Goal: Information Seeking & Learning: Learn about a topic

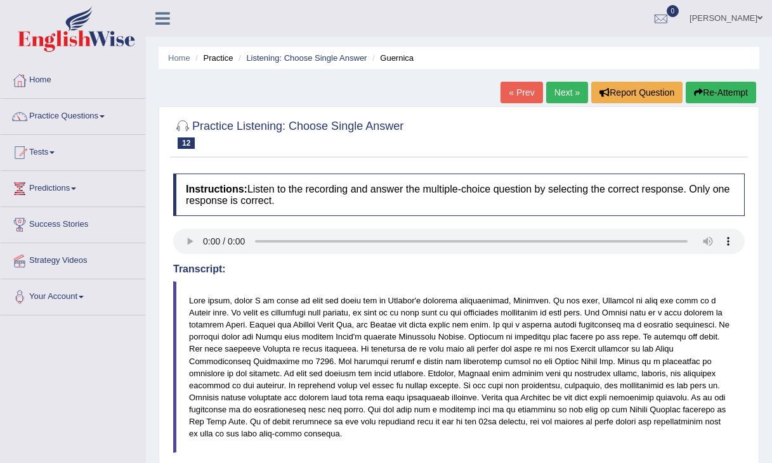
click at [555, 92] on link "Next »" at bounding box center [567, 93] width 42 height 22
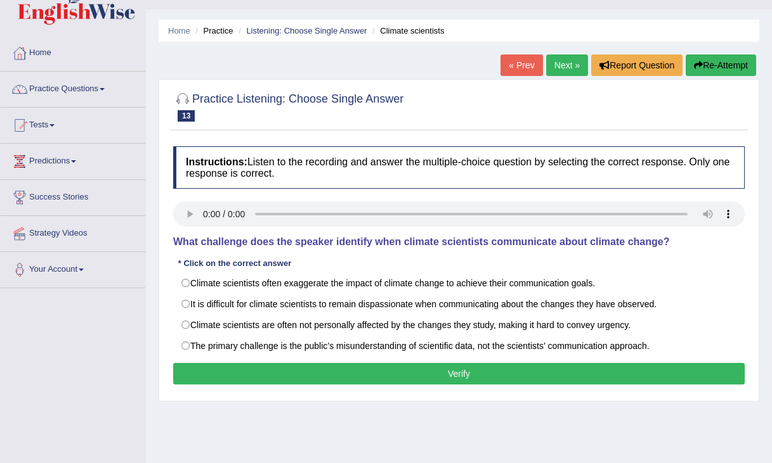
scroll to position [28, 0]
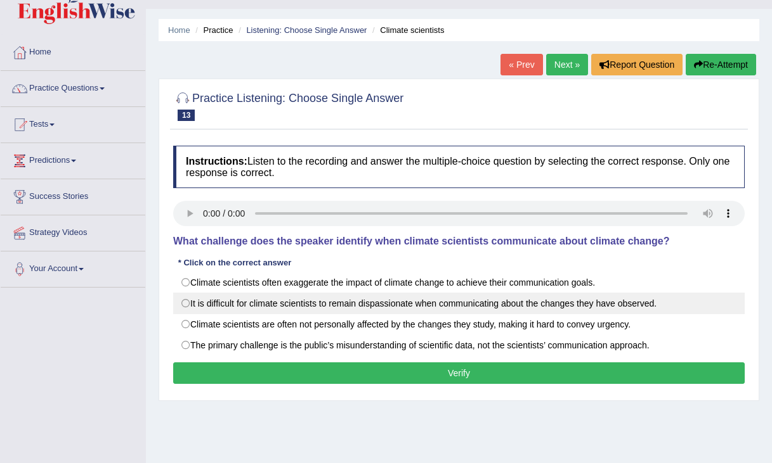
click at [182, 311] on label "It is difficult for climate scientists to remain dispassionate when communicati…" at bounding box center [458, 304] width 571 height 22
radio input "true"
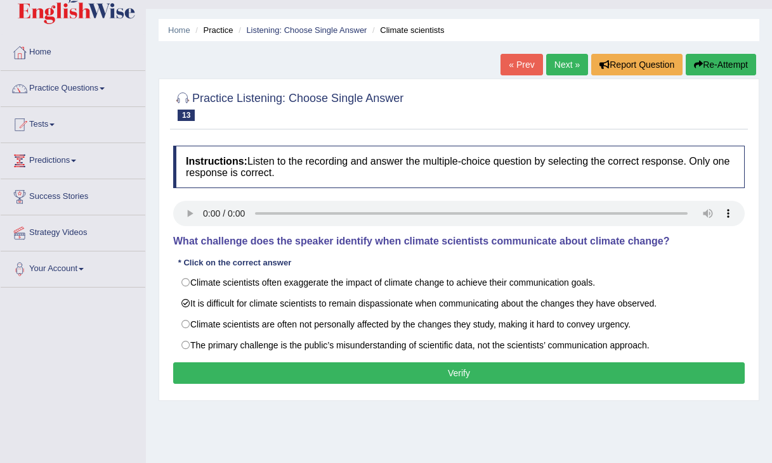
click at [230, 373] on button "Verify" at bounding box center [458, 374] width 571 height 22
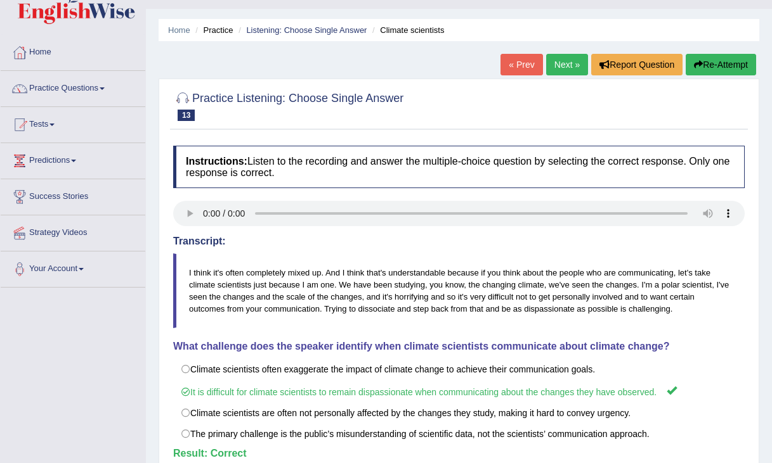
click at [553, 61] on link "Next »" at bounding box center [567, 65] width 42 height 22
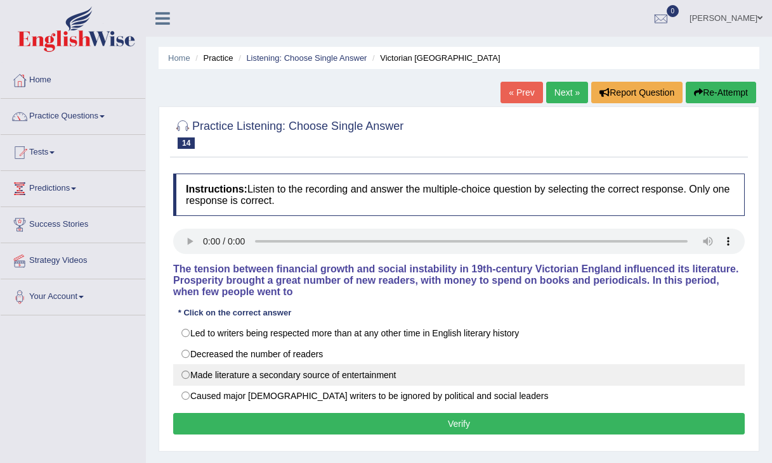
click at [188, 376] on label "Made literature a secondary source of entertainment" at bounding box center [458, 376] width 571 height 22
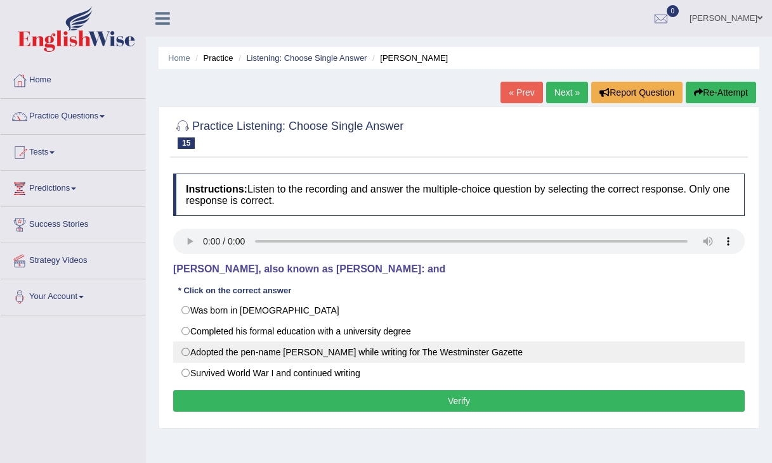
click at [198, 357] on label "Adopted the pen-name Saki while writing for The Westminster Gazette" at bounding box center [458, 353] width 571 height 22
radio input "true"
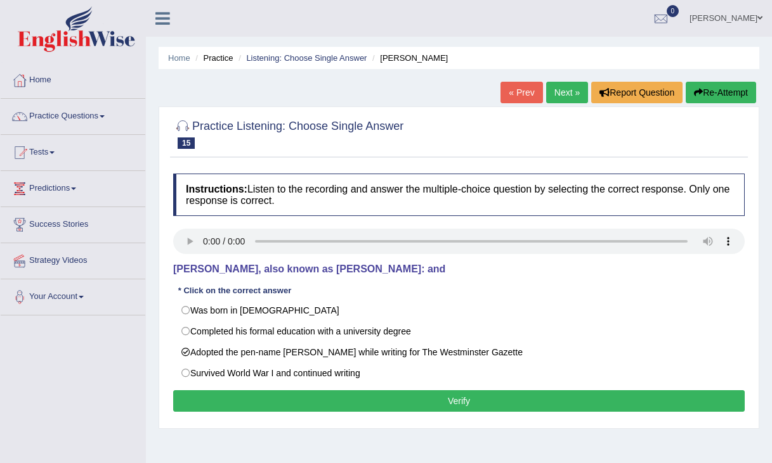
click at [228, 412] on button "Verify" at bounding box center [458, 402] width 571 height 22
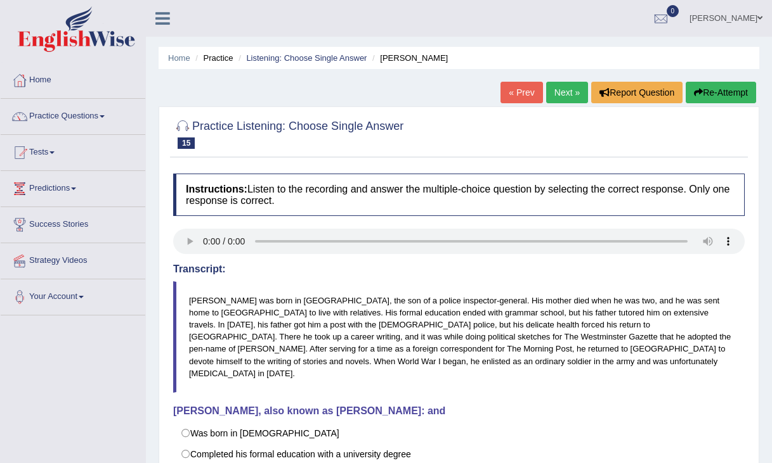
click at [552, 95] on link "Next »" at bounding box center [567, 93] width 42 height 22
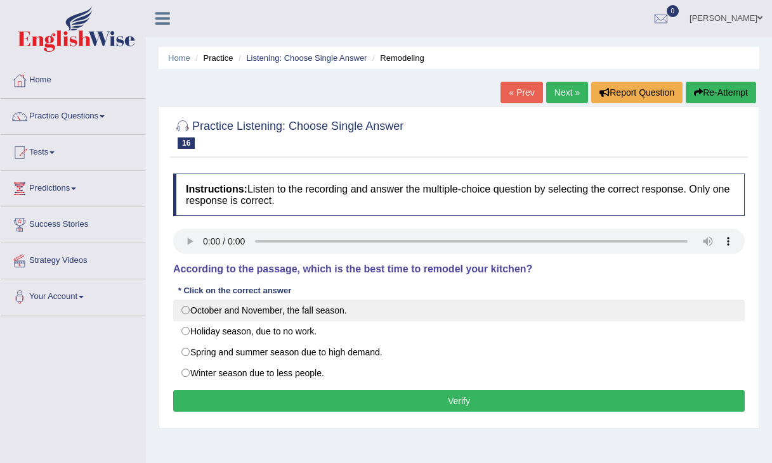
click at [391, 316] on label "October and November, the fall season." at bounding box center [458, 311] width 571 height 22
radio input "true"
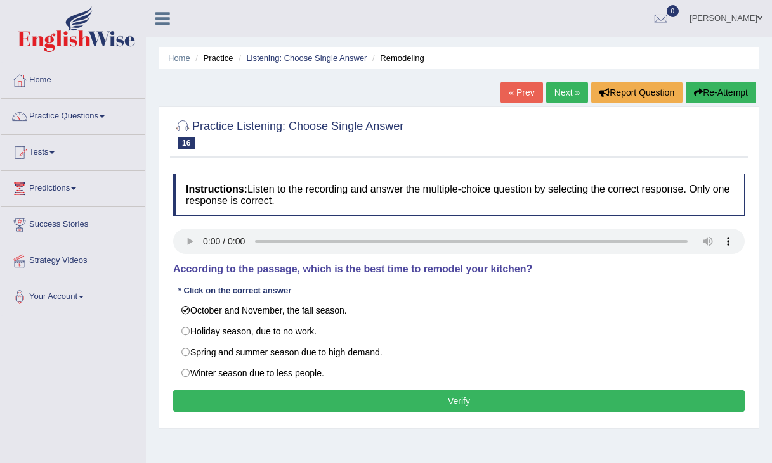
click at [399, 401] on button "Verify" at bounding box center [458, 402] width 571 height 22
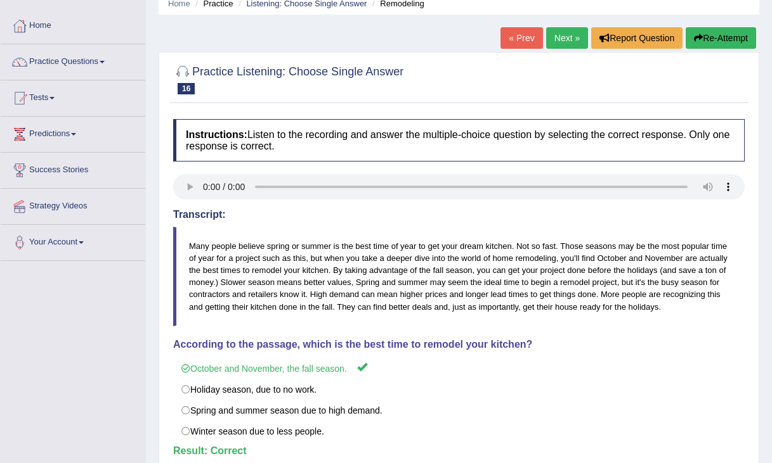
scroll to position [57, 0]
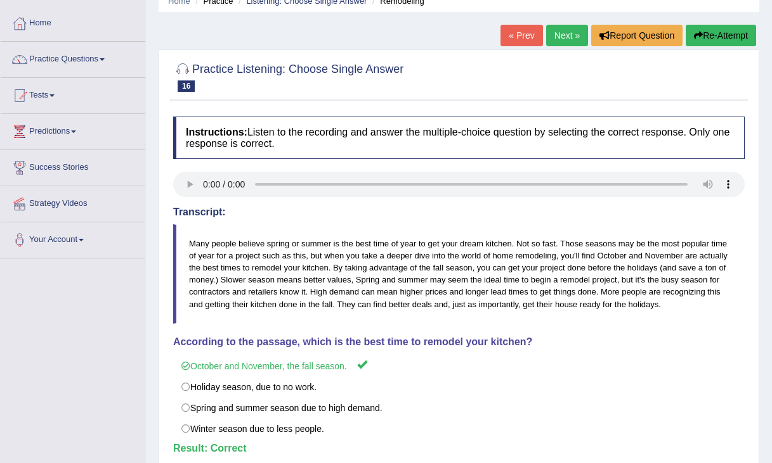
click at [562, 30] on link "Next »" at bounding box center [567, 36] width 42 height 22
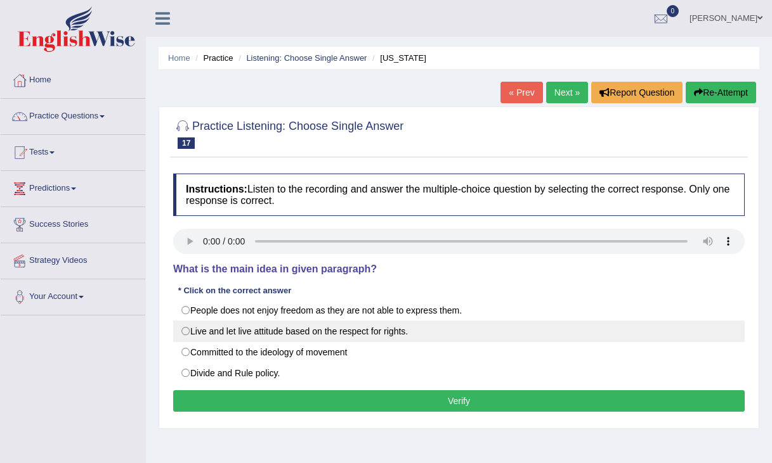
click at [185, 326] on label "Live and let live attitude based on the respect for rights." at bounding box center [458, 332] width 571 height 22
radio input "true"
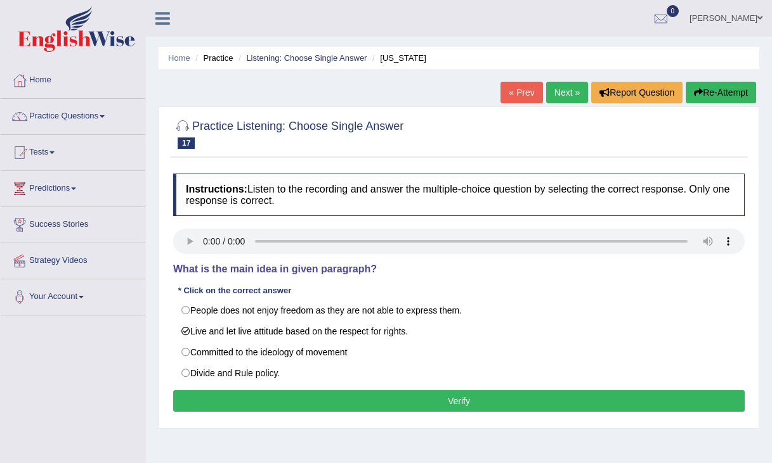
click at [233, 398] on button "Verify" at bounding box center [458, 402] width 571 height 22
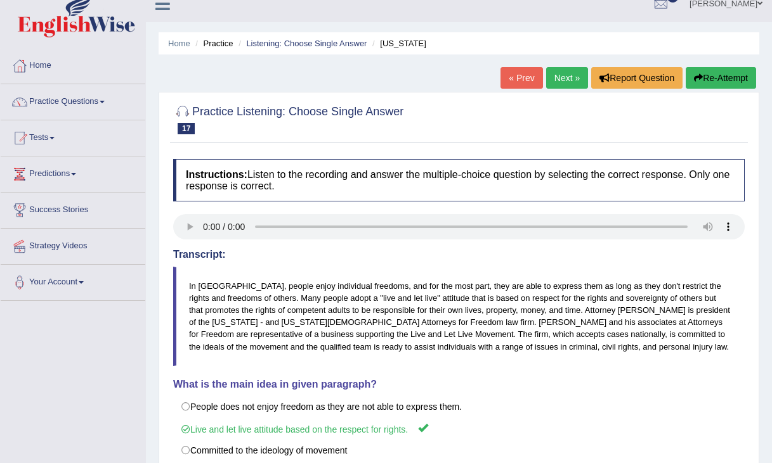
scroll to position [16, 0]
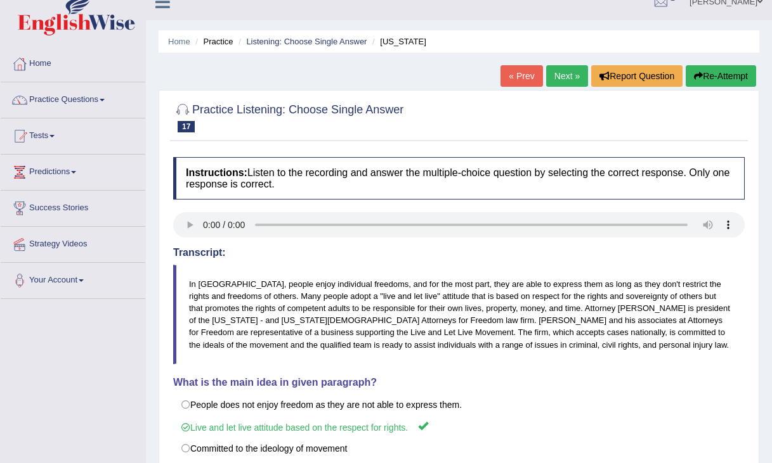
click at [552, 79] on link "Next »" at bounding box center [567, 76] width 42 height 22
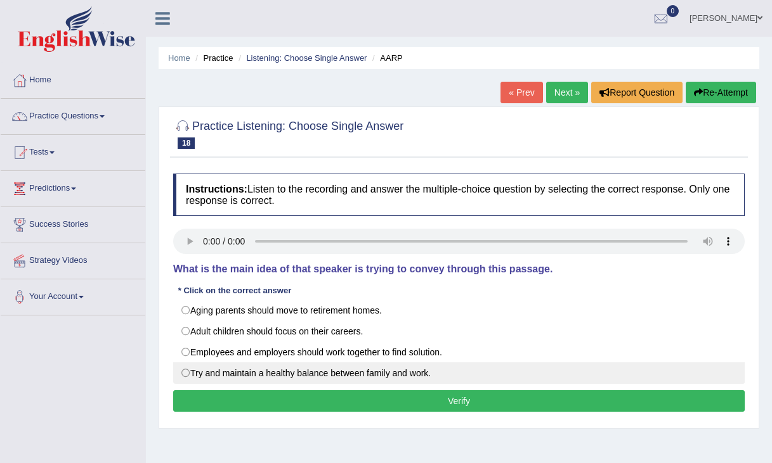
click at [217, 368] on label "Try and maintain a healthy balance between family and work." at bounding box center [458, 374] width 571 height 22
radio input "true"
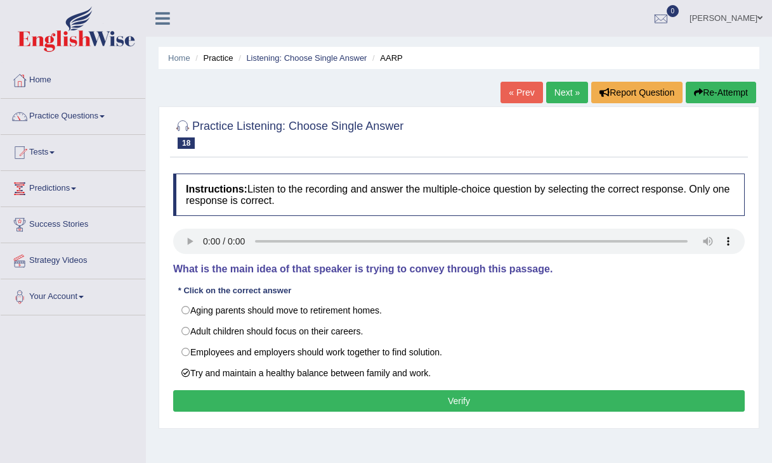
click at [288, 403] on button "Verify" at bounding box center [458, 402] width 571 height 22
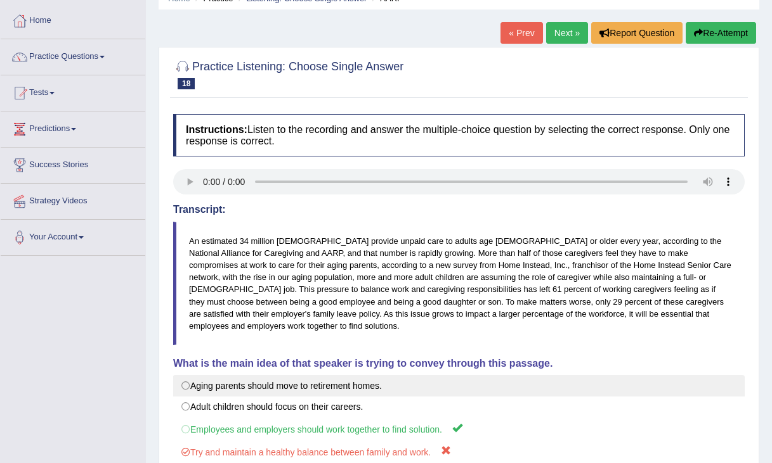
scroll to position [62, 0]
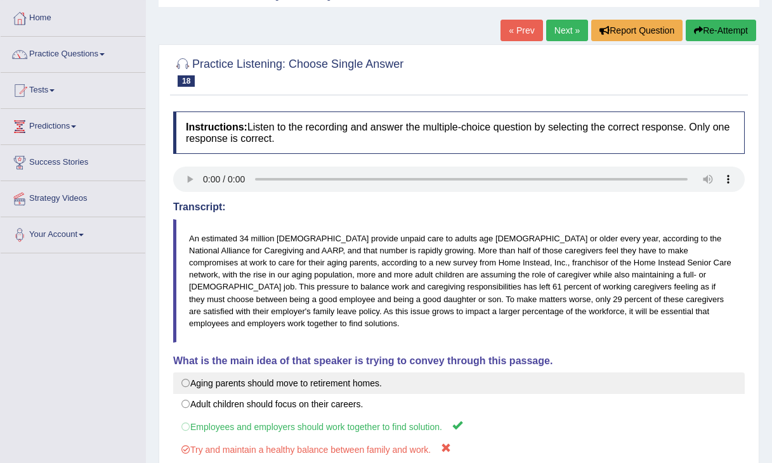
click at [287, 415] on label "Employees and employers should work together to find solution." at bounding box center [458, 426] width 571 height 23
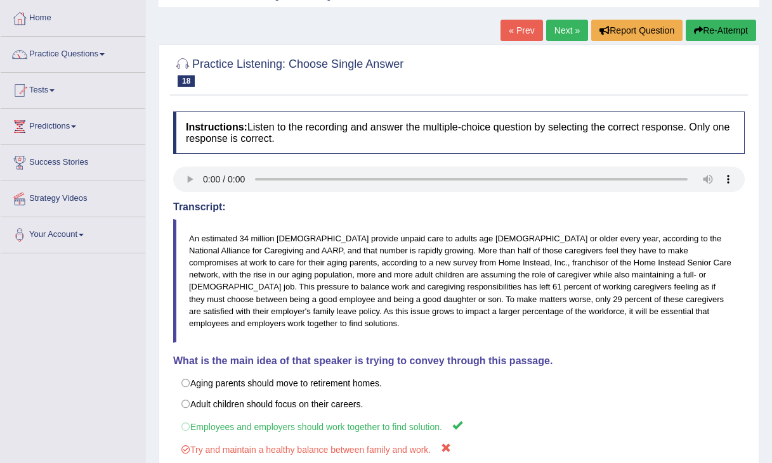
click at [556, 34] on link "Next »" at bounding box center [567, 31] width 42 height 22
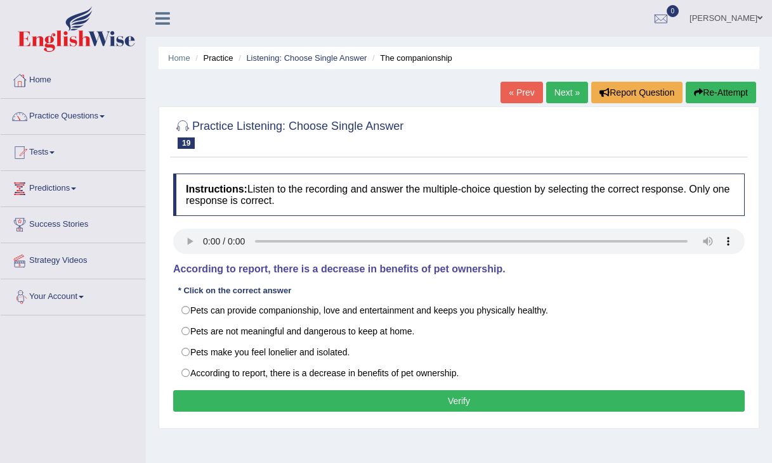
click at [208, 398] on button "Verify" at bounding box center [458, 402] width 571 height 22
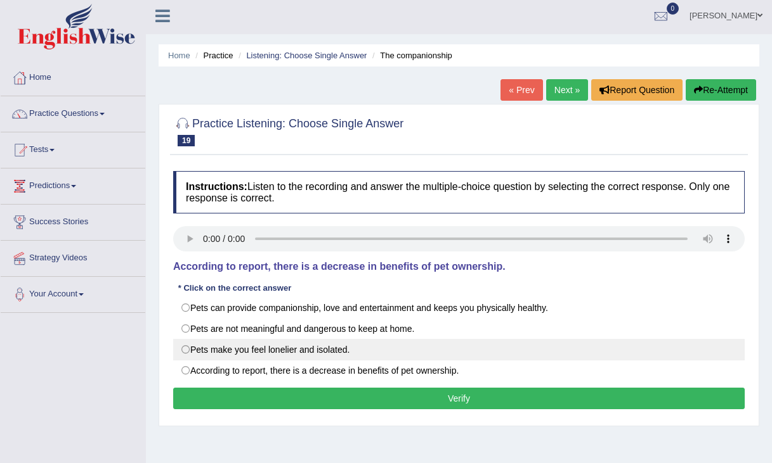
scroll to position [4, 0]
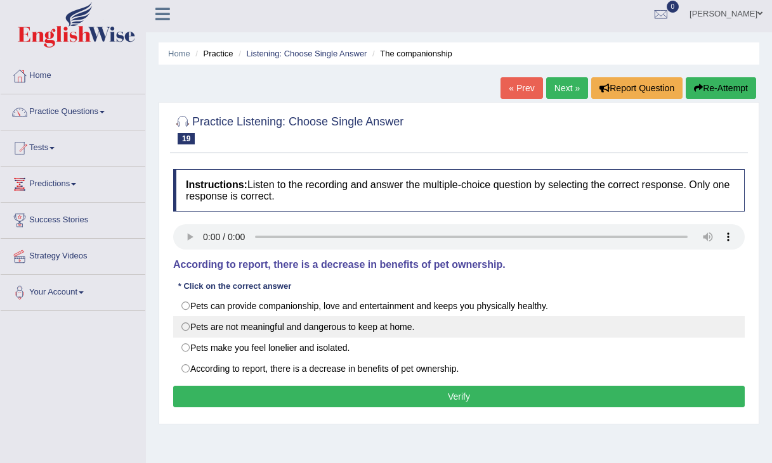
drag, startPoint x: 519, startPoint y: 348, endPoint x: 521, endPoint y: 325, distance: 23.5
click at [521, 325] on div "Pets can provide companionship, love and entertainment and keeps you physically…" at bounding box center [458, 337] width 571 height 84
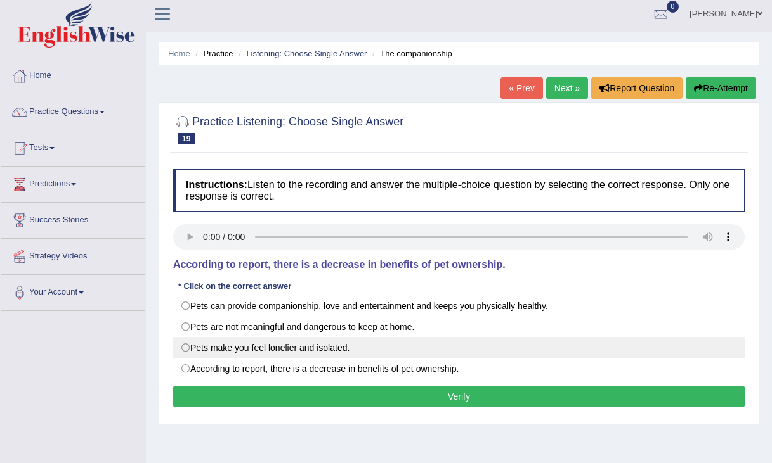
click at [386, 354] on label "Pets make you feel lonelier and isolated." at bounding box center [458, 348] width 571 height 22
radio input "true"
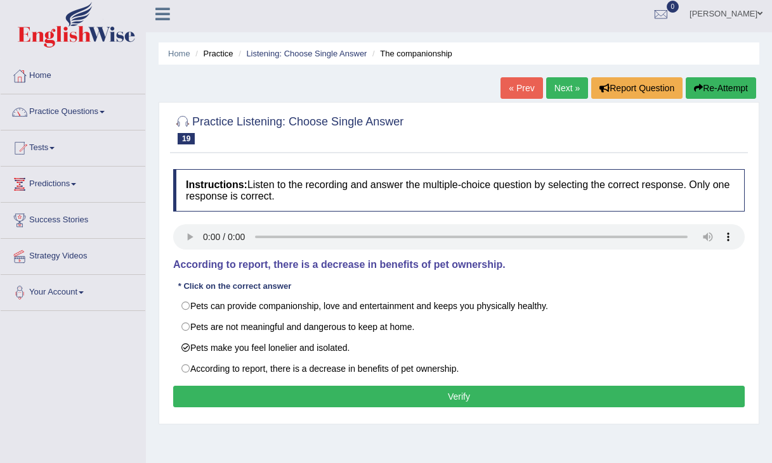
click at [391, 395] on button "Verify" at bounding box center [458, 397] width 571 height 22
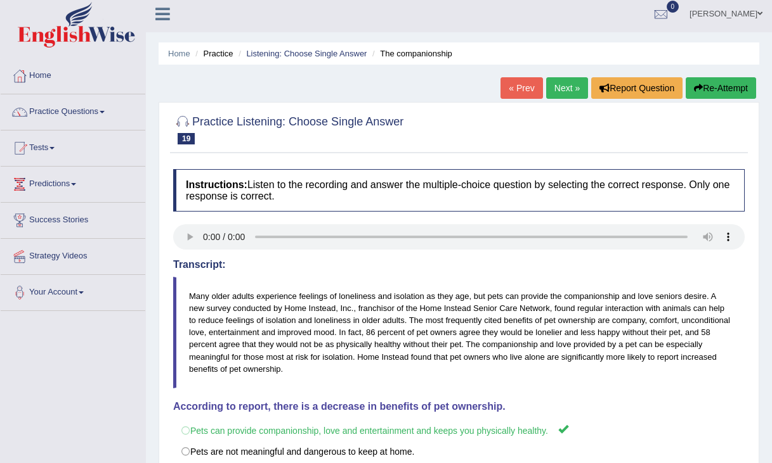
scroll to position [5, 0]
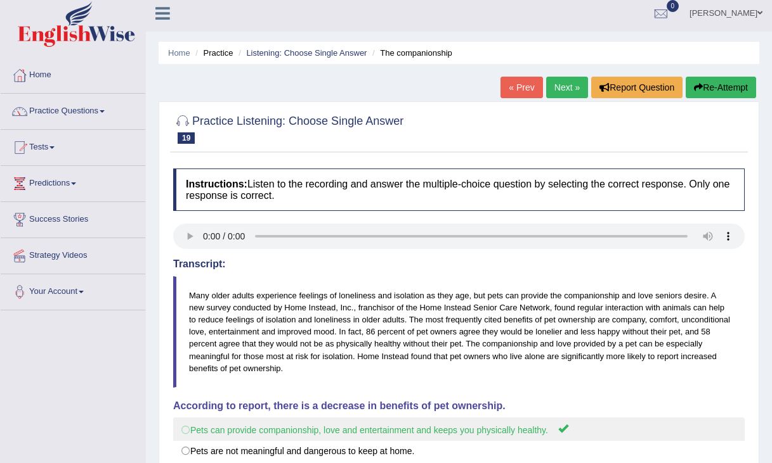
click at [379, 428] on label "Pets can provide companionship, love and entertainment and keeps you physically…" at bounding box center [458, 429] width 571 height 23
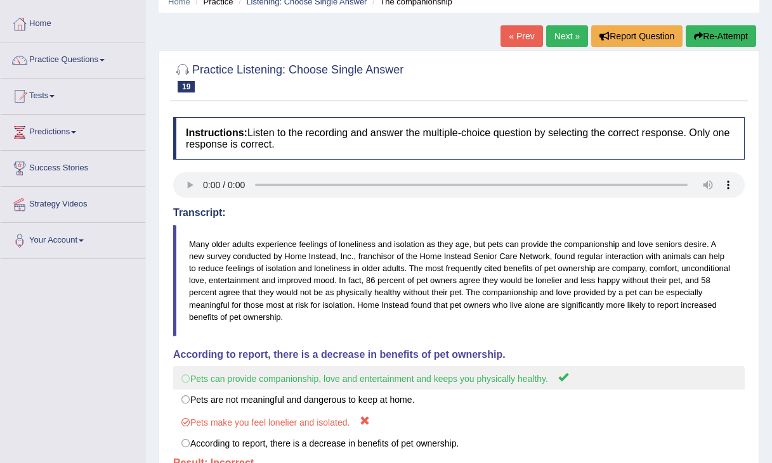
scroll to position [58, 0]
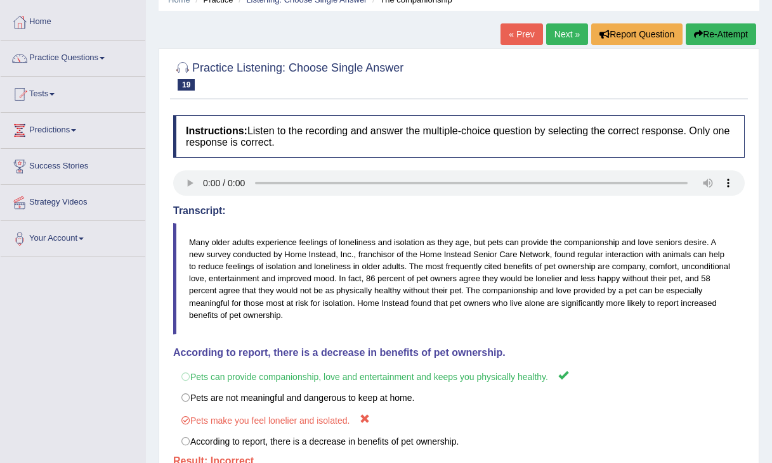
click at [731, 38] on button "Re-Attempt" at bounding box center [720, 34] width 70 height 22
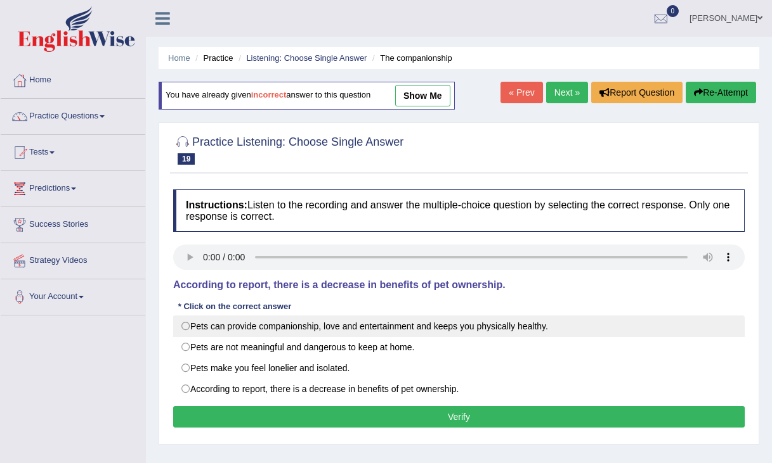
scroll to position [1, 0]
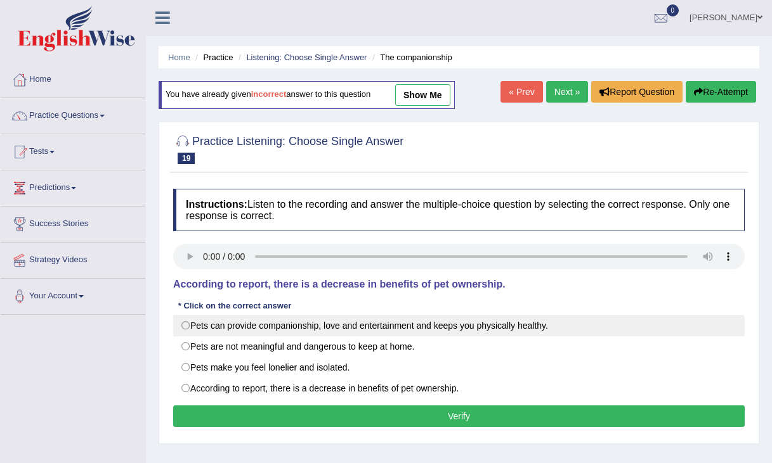
click at [351, 323] on label "Pets can provide companionship, love and entertainment and keeps you physically…" at bounding box center [458, 326] width 571 height 22
radio input "true"
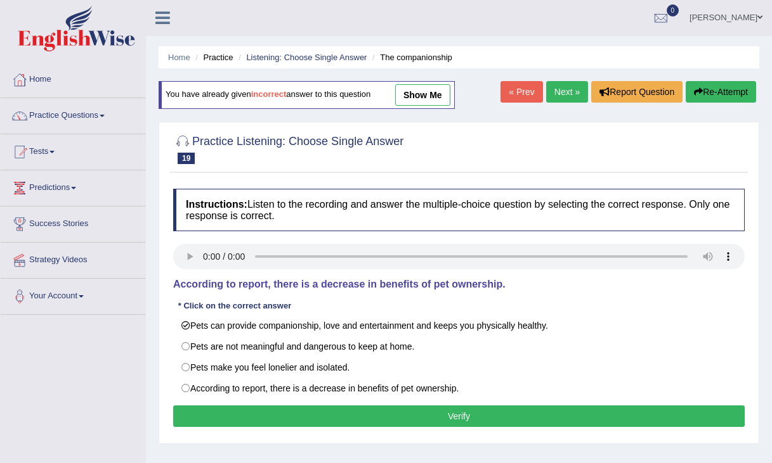
click at [340, 422] on button "Verify" at bounding box center [458, 417] width 571 height 22
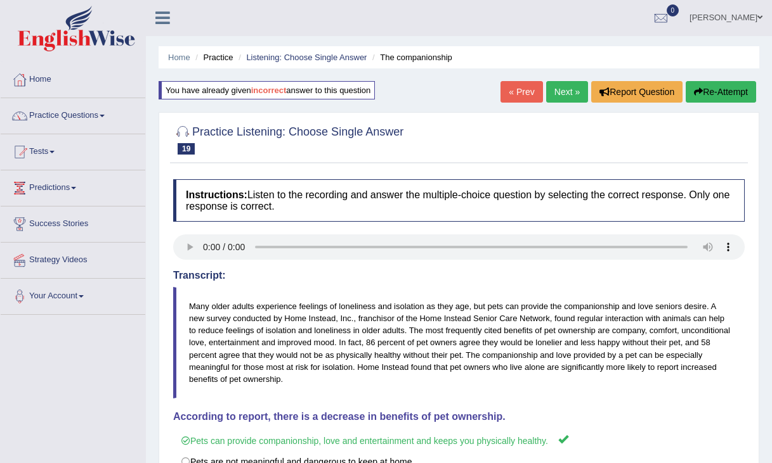
click at [276, 91] on b "incorrect" at bounding box center [269, 91] width 36 height 10
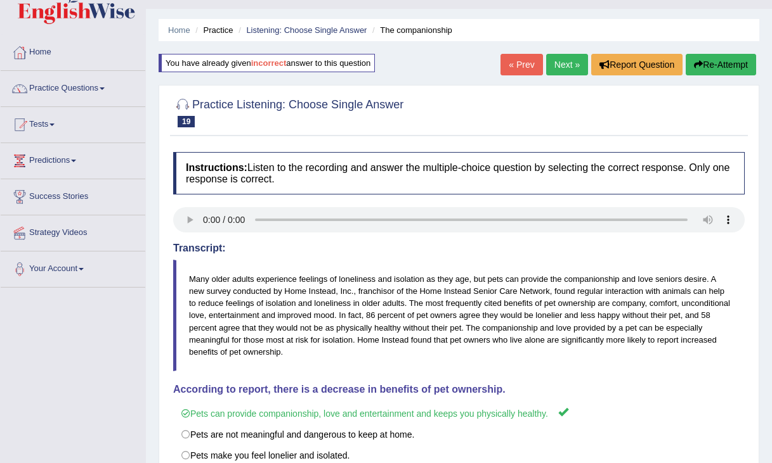
scroll to position [0, 0]
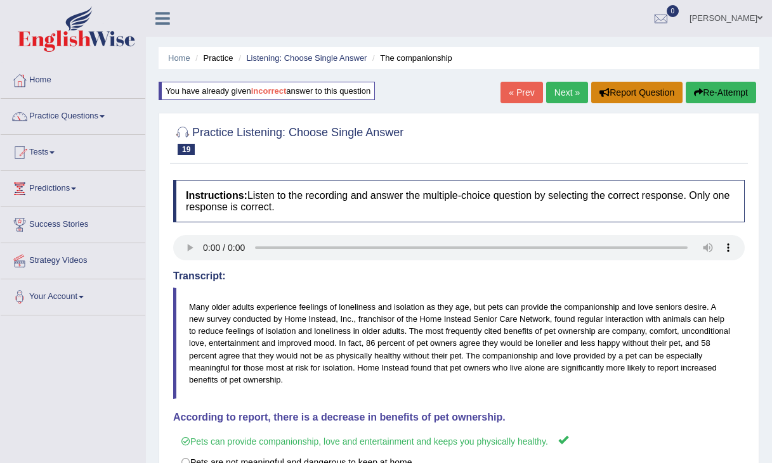
drag, startPoint x: 612, startPoint y: 91, endPoint x: 545, endPoint y: 99, distance: 67.0
click at [537, 107] on div "Home Practice Listening: Choose Single Answer The companionship You have alread…" at bounding box center [459, 317] width 626 height 634
click at [547, 98] on link "Next »" at bounding box center [567, 93] width 42 height 22
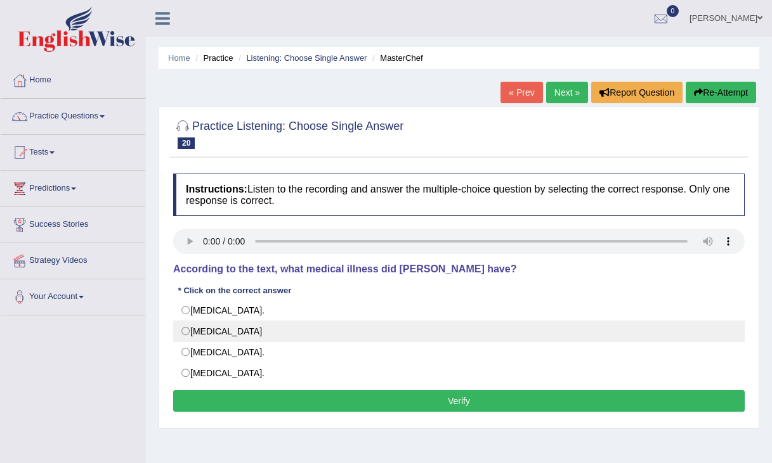
click at [269, 325] on label "Neuromyelitis optica" at bounding box center [458, 332] width 571 height 22
radio input "true"
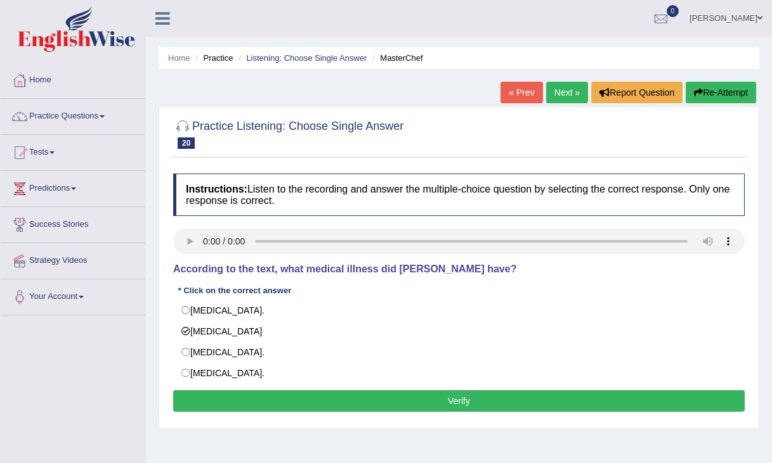
click at [465, 409] on button "Verify" at bounding box center [458, 402] width 571 height 22
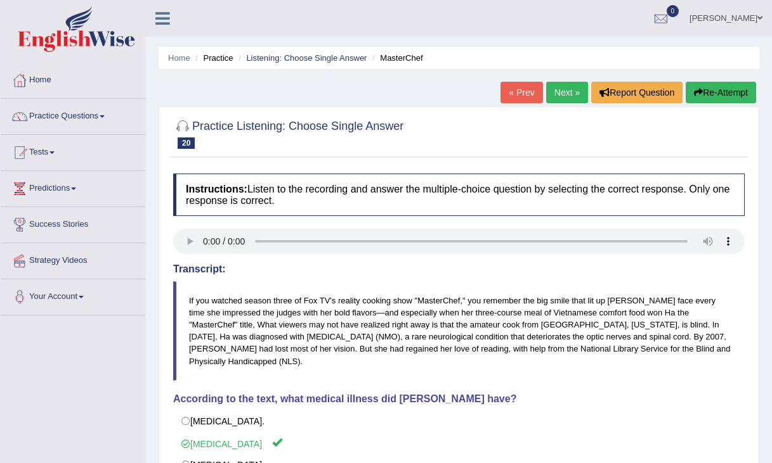
click at [564, 86] on link "Next »" at bounding box center [567, 93] width 42 height 22
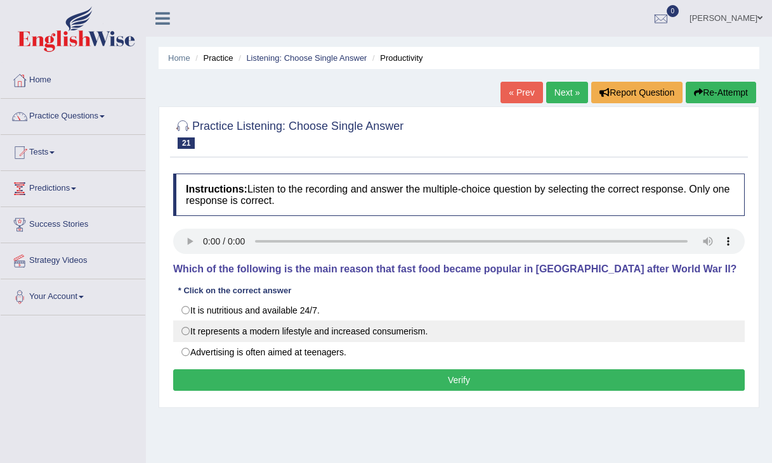
click at [321, 323] on label "It represents a modern lifestyle and increased consumerism." at bounding box center [458, 332] width 571 height 22
radio input "true"
click at [321, 323] on label "It represents a modern lifestyle and increased consumerism." at bounding box center [458, 332] width 571 height 22
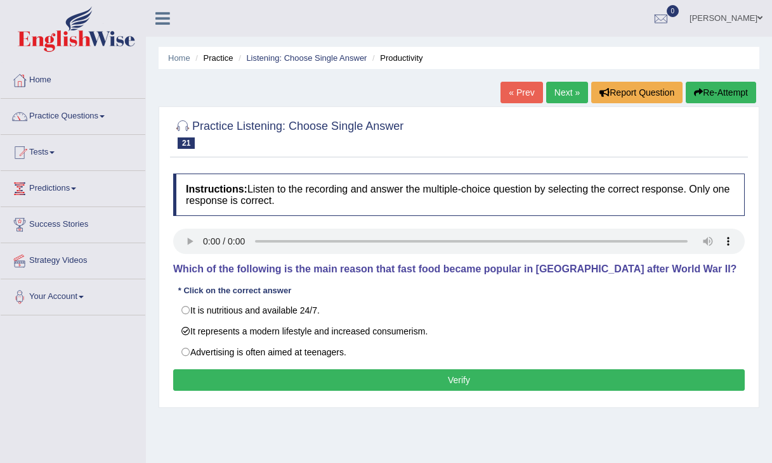
click at [448, 386] on button "Verify" at bounding box center [458, 381] width 571 height 22
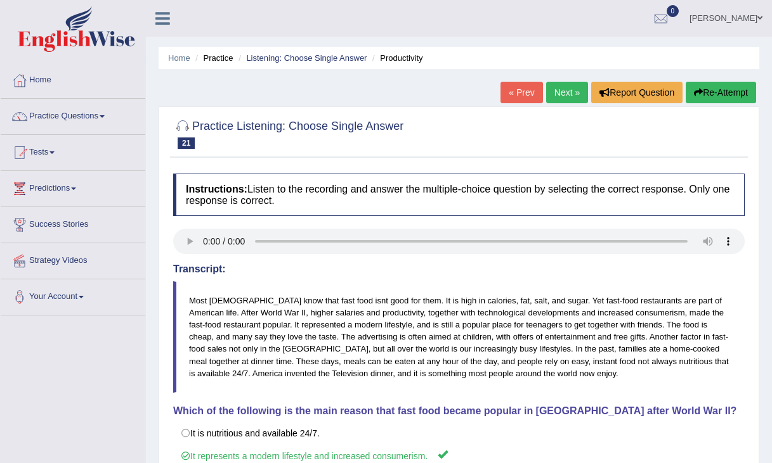
click at [574, 94] on link "Next »" at bounding box center [567, 93] width 42 height 22
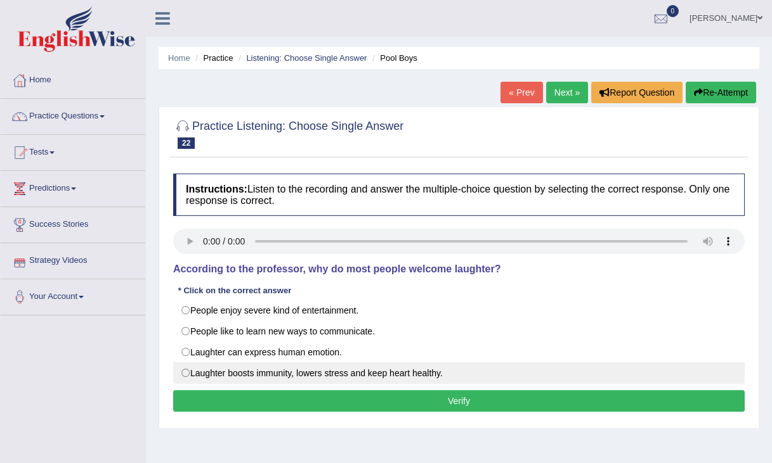
click at [356, 366] on label "Laughter boosts immunity, lowers stress and keep heart healthy." at bounding box center [458, 374] width 571 height 22
radio input "true"
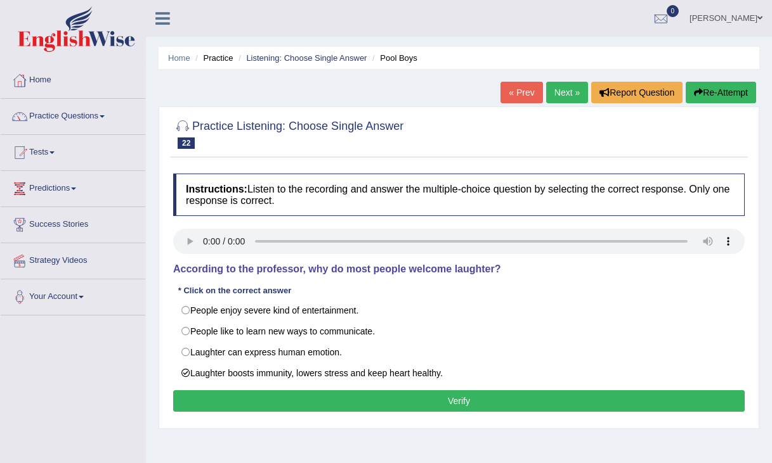
click at [363, 410] on button "Verify" at bounding box center [458, 402] width 571 height 22
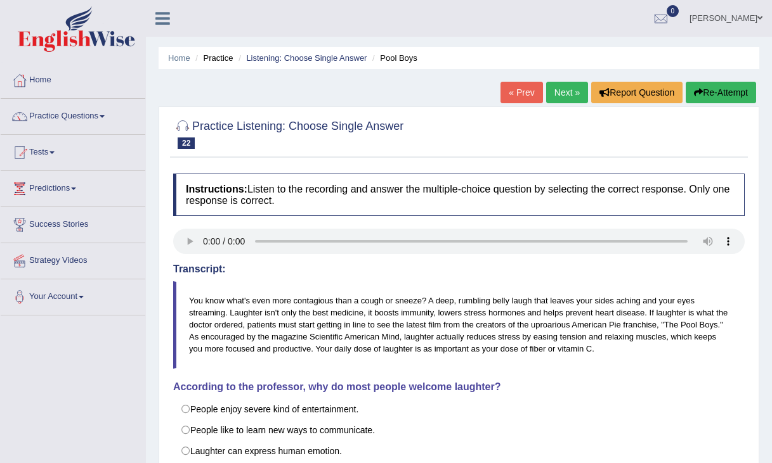
click at [574, 101] on link "Next »" at bounding box center [567, 93] width 42 height 22
